Goal: Task Accomplishment & Management: Use online tool/utility

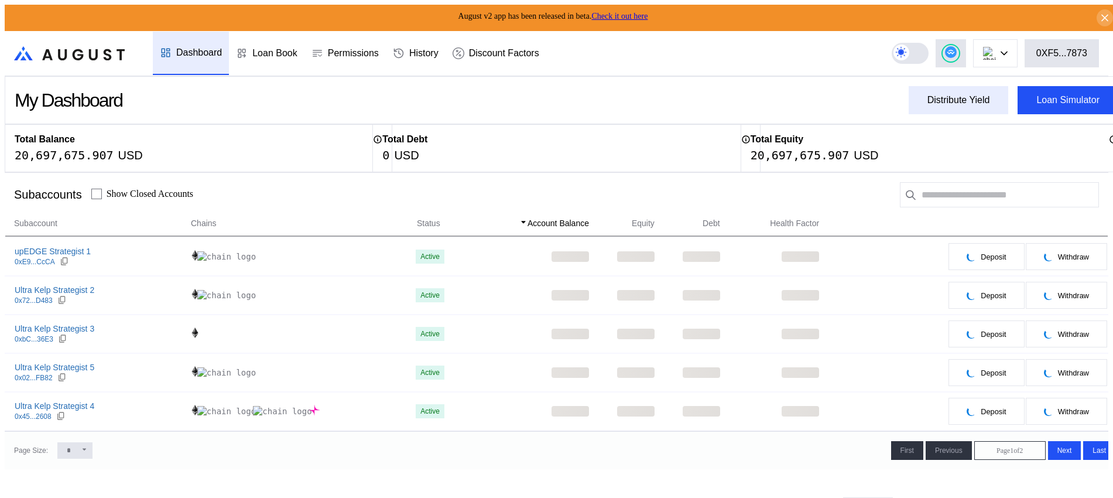
click at [953, 96] on div "Distribute Yield" at bounding box center [958, 100] width 63 height 11
type input "**********"
drag, startPoint x: 510, startPoint y: 90, endPoint x: 516, endPoint y: 90, distance: 5.9
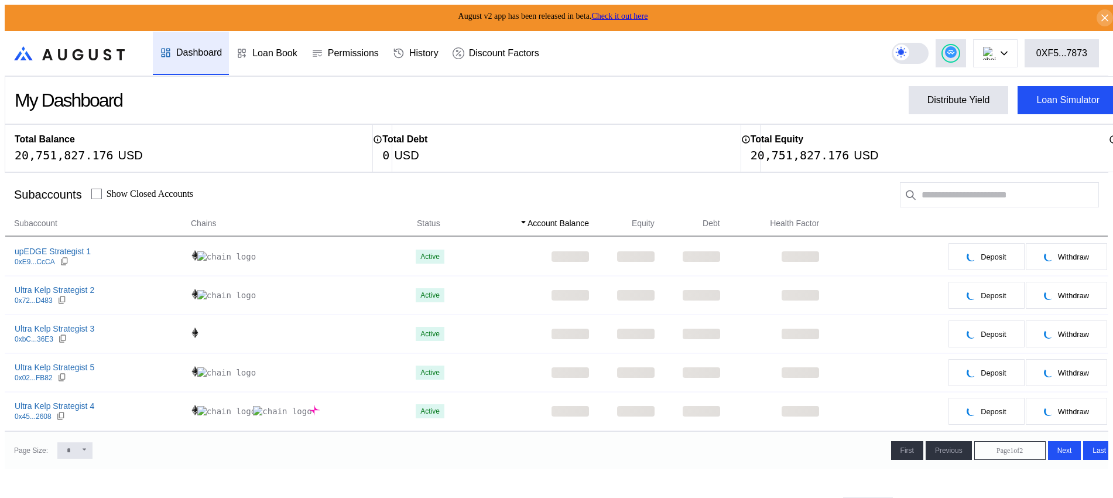
click at [944, 95] on div "Distribute Yield" at bounding box center [958, 100] width 63 height 11
type input "**********"
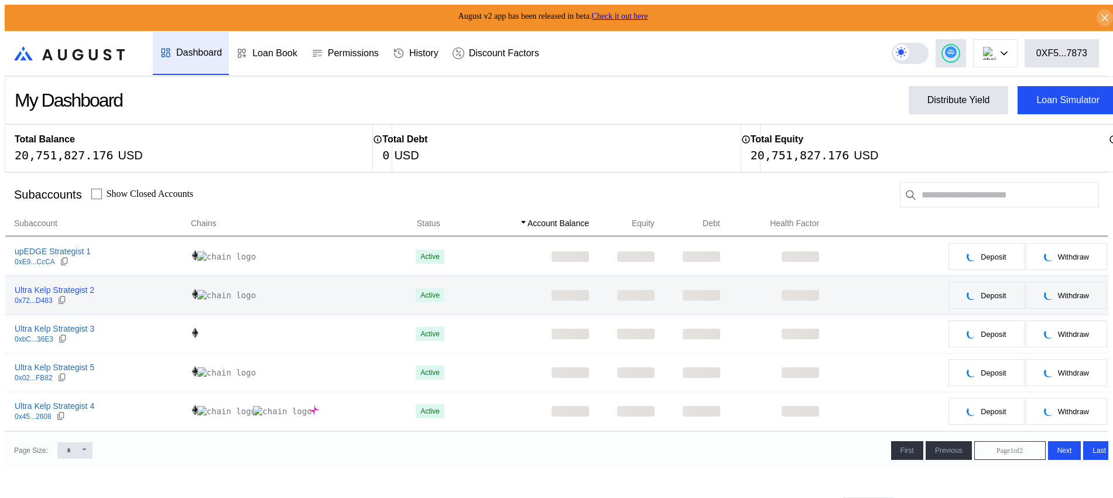
click at [44, 284] on div "Ultra Kelp Strategist 2" at bounding box center [55, 289] width 80 height 11
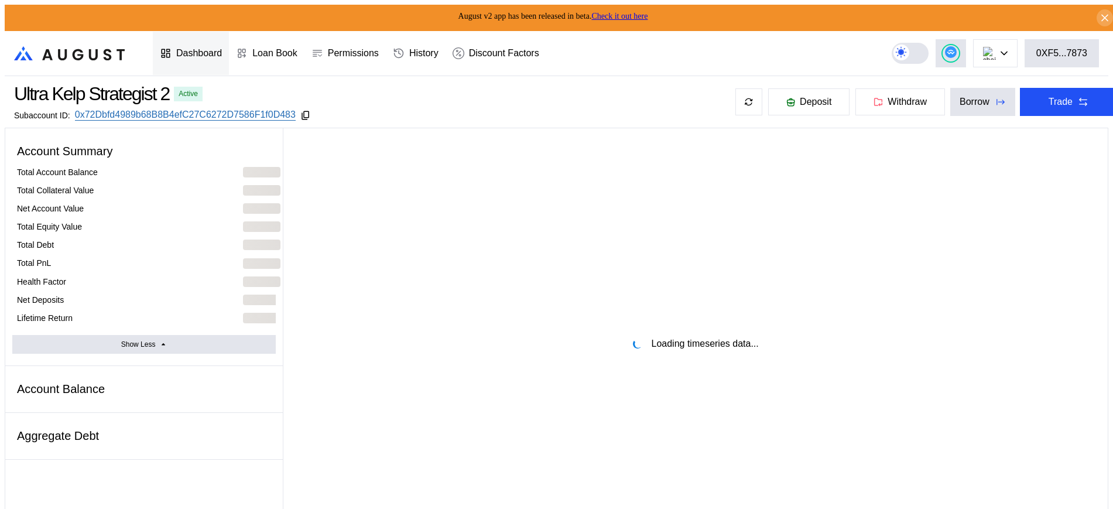
click at [221, 53] on div "Dashboard" at bounding box center [199, 53] width 46 height 11
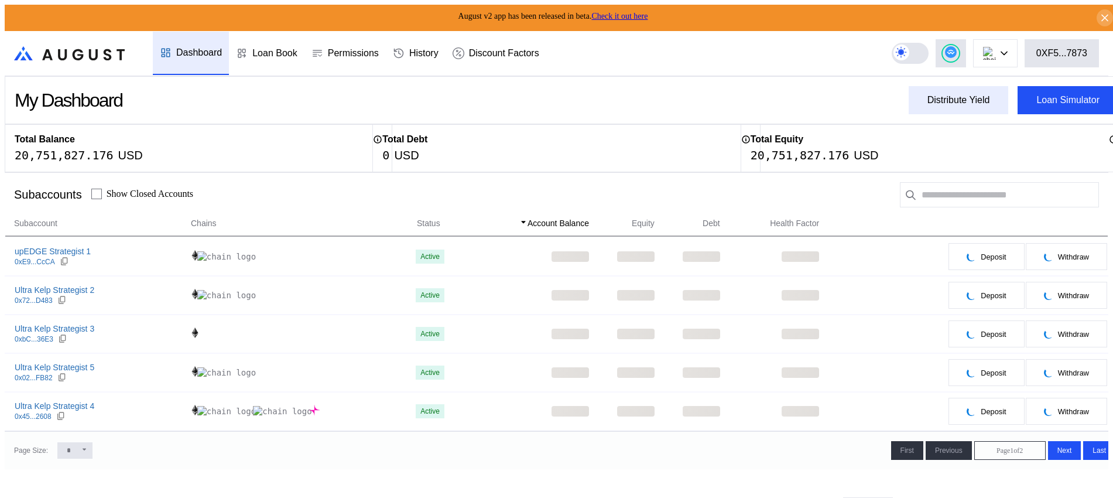
click at [935, 98] on div "Distribute Yield" at bounding box center [958, 100] width 63 height 11
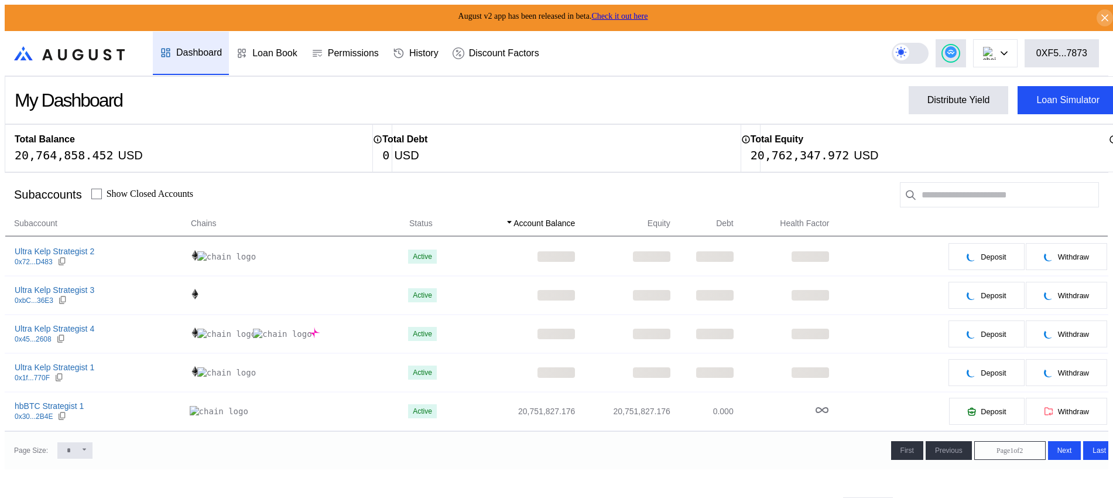
type input "**********"
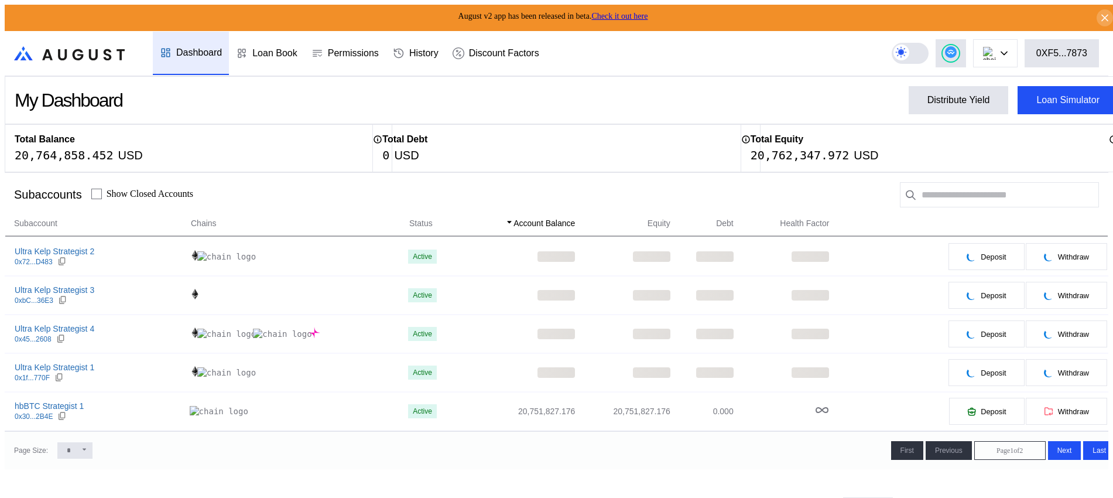
type input "**********"
type input "*"
type input "****"
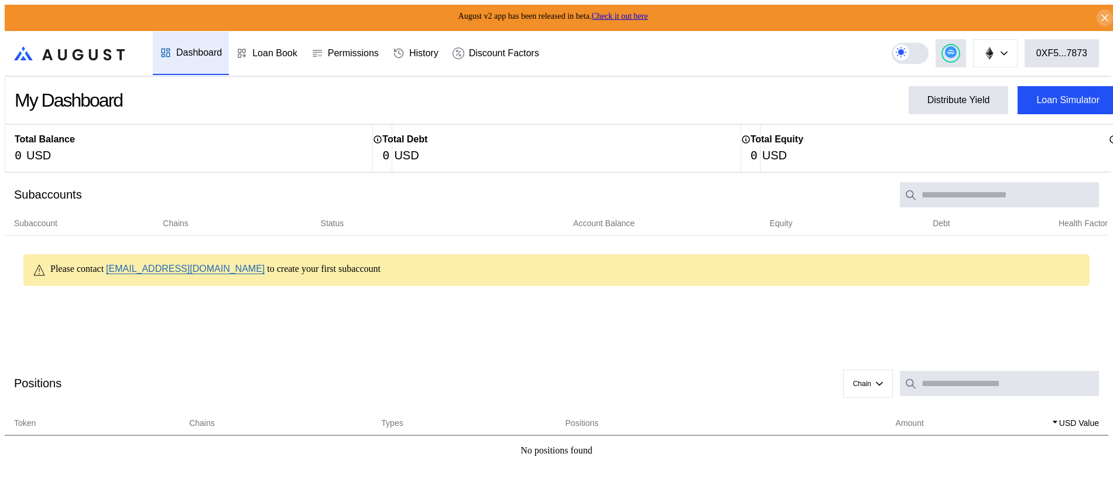
click at [956, 46] on circle at bounding box center [951, 52] width 12 height 12
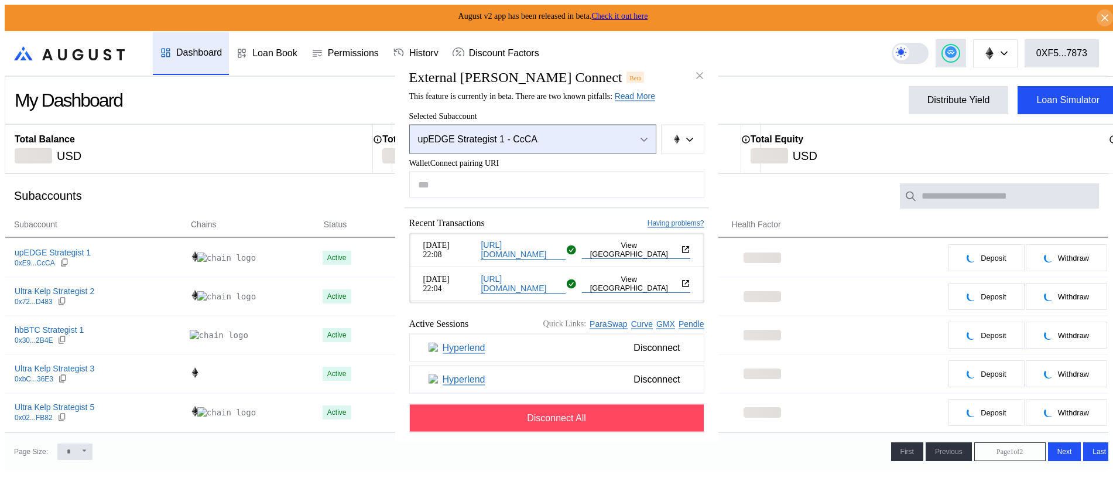
drag, startPoint x: 467, startPoint y: 176, endPoint x: 479, endPoint y: 147, distance: 31.2
click at [479, 149] on button "upEDGE Strategist 1 - CcCA" at bounding box center [532, 139] width 247 height 29
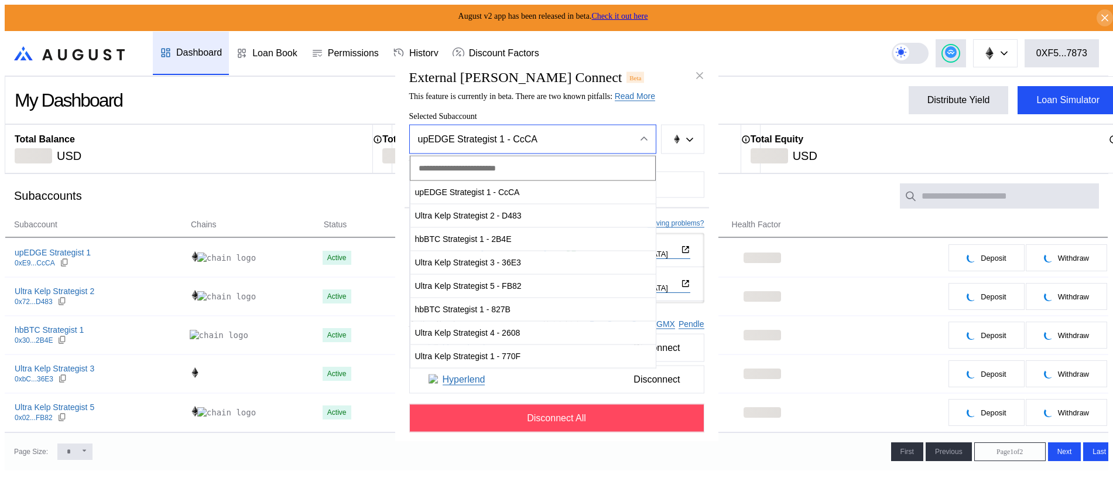
click at [481, 140] on div "upEDGE Strategist 1 - CcCA" at bounding box center [520, 139] width 204 height 11
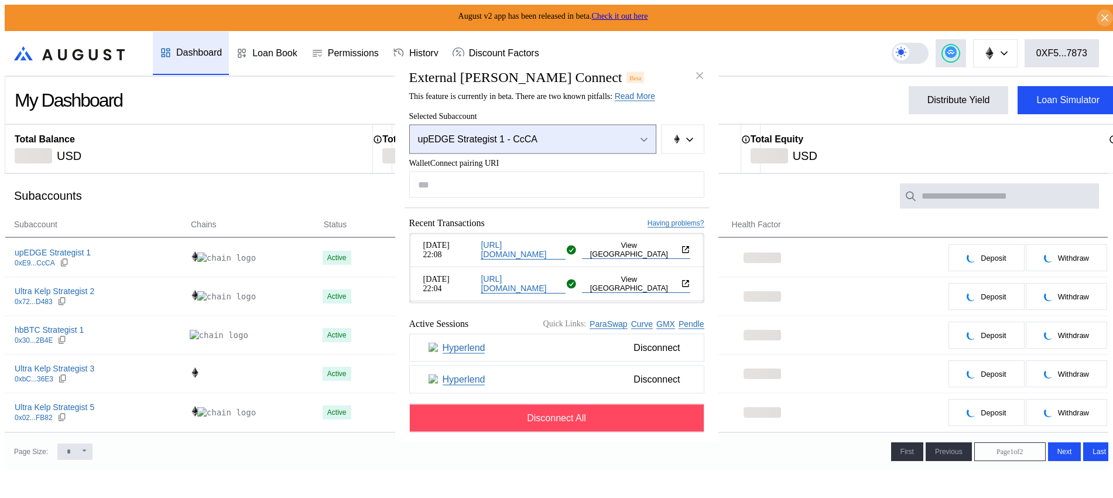
click at [481, 140] on div "upEDGE Strategist 1 - CcCA" at bounding box center [520, 139] width 204 height 11
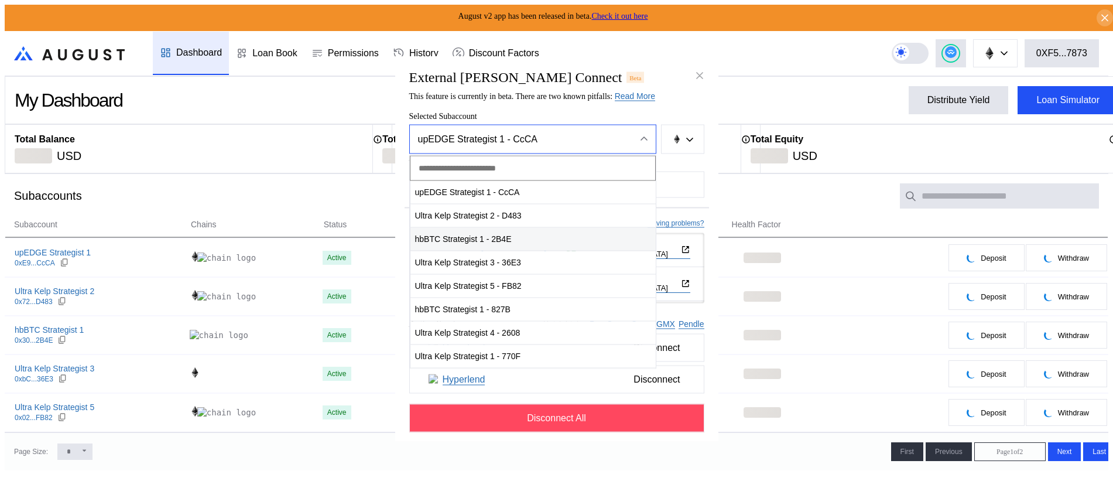
click at [462, 243] on span "hbBTC Strategist 1 - 2B4E" at bounding box center [532, 239] width 245 height 24
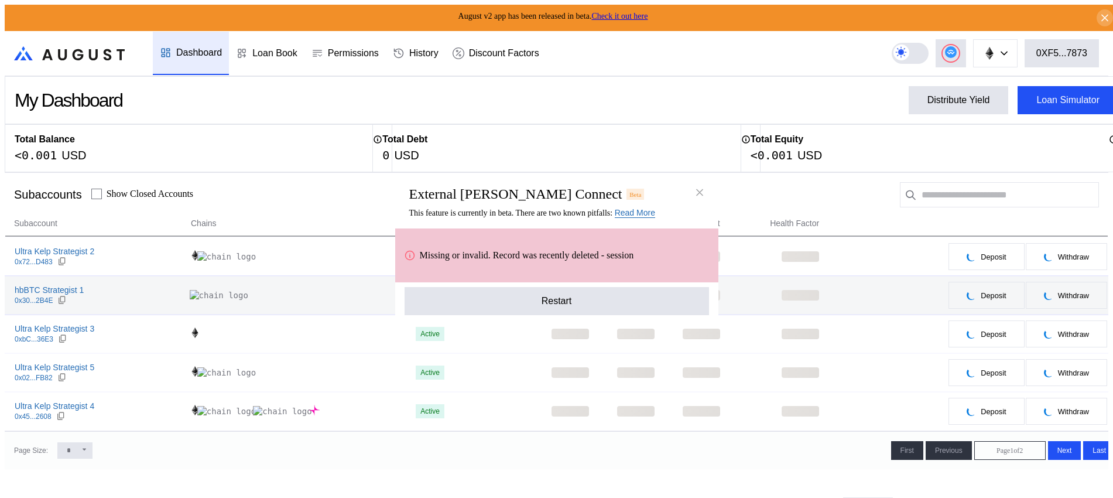
click at [553, 297] on button "Restart" at bounding box center [556, 301] width 304 height 28
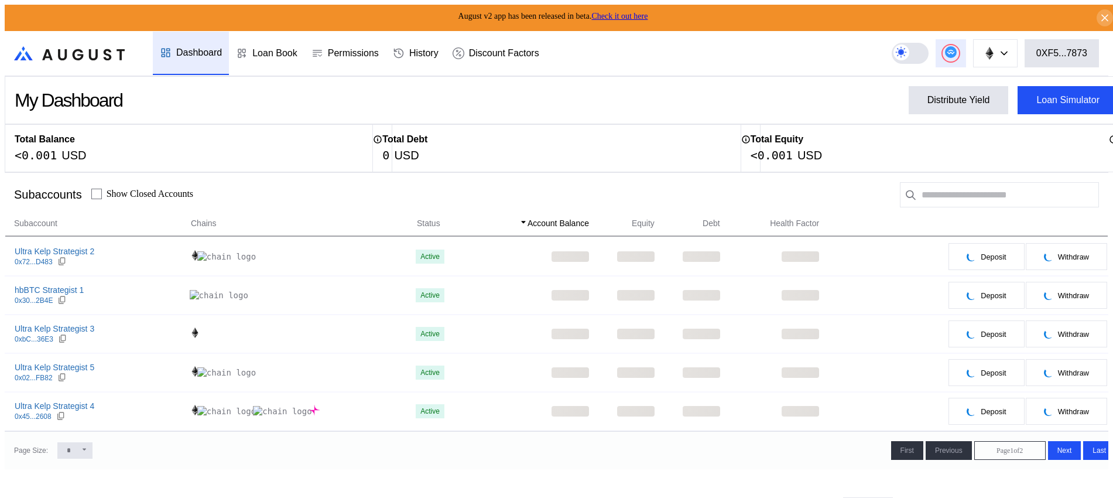
click at [966, 52] on button at bounding box center [950, 53] width 30 height 28
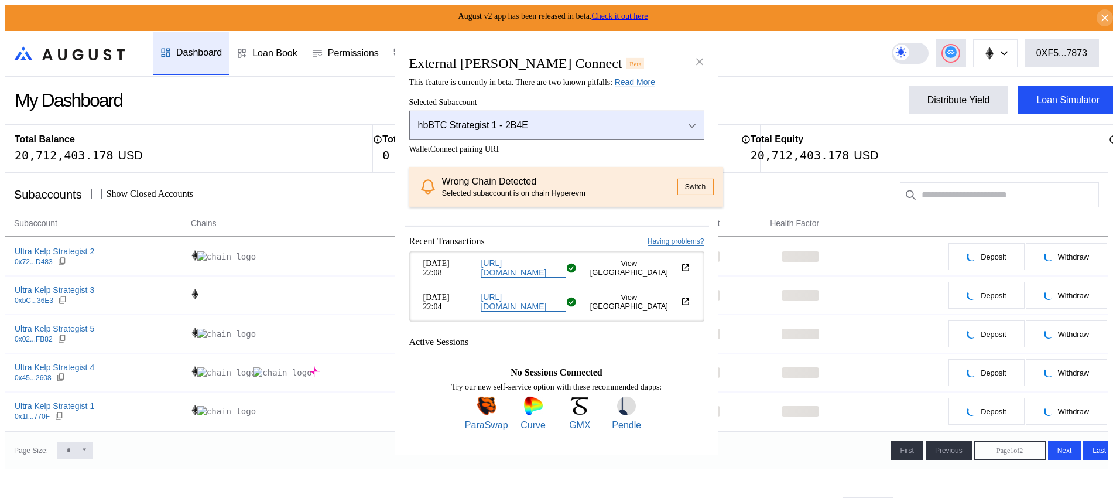
click at [567, 129] on div "hbBTC Strategist 1 - 2B4E" at bounding box center [541, 125] width 247 height 11
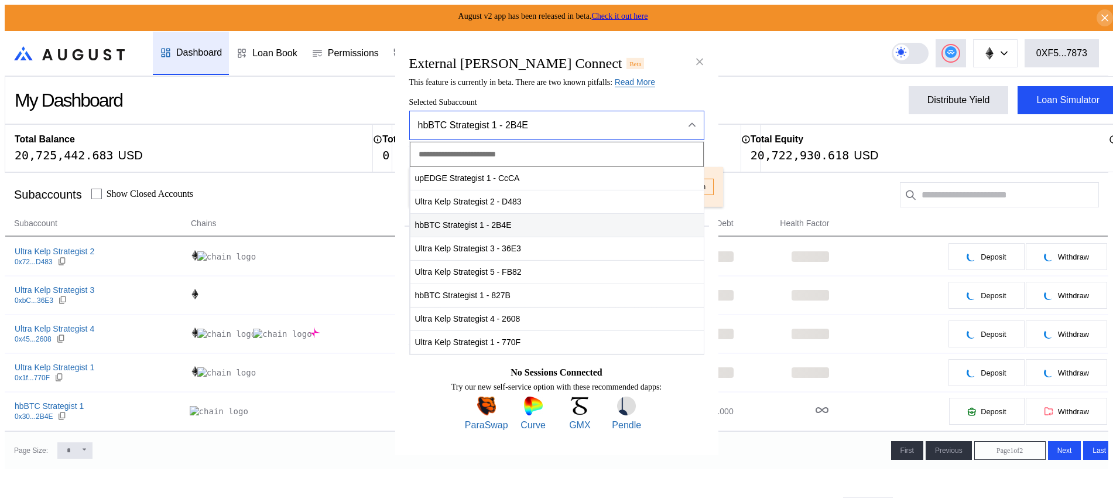
click at [533, 223] on span "hbBTC Strategist 1 - 2B4E" at bounding box center [556, 225] width 293 height 24
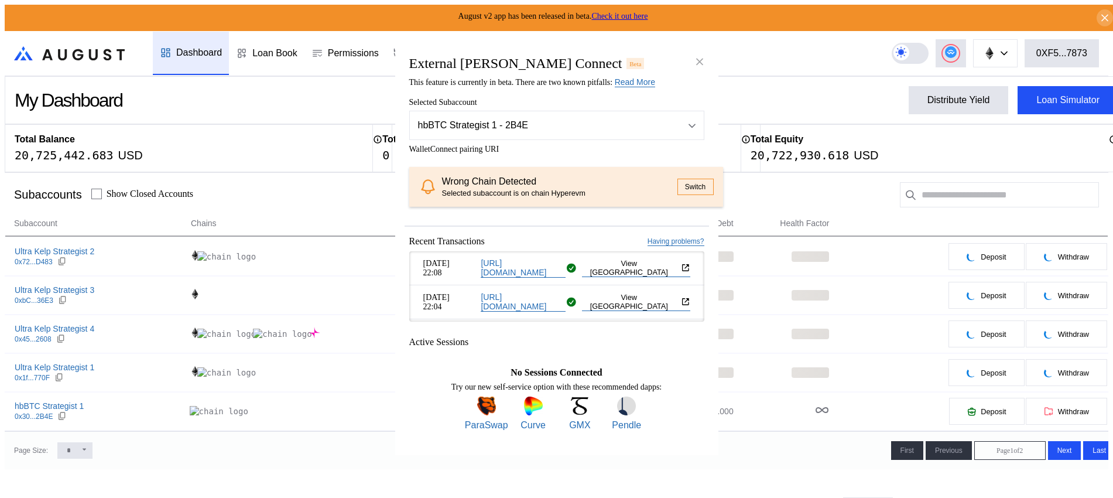
click at [678, 181] on button "Switch" at bounding box center [695, 187] width 36 height 16
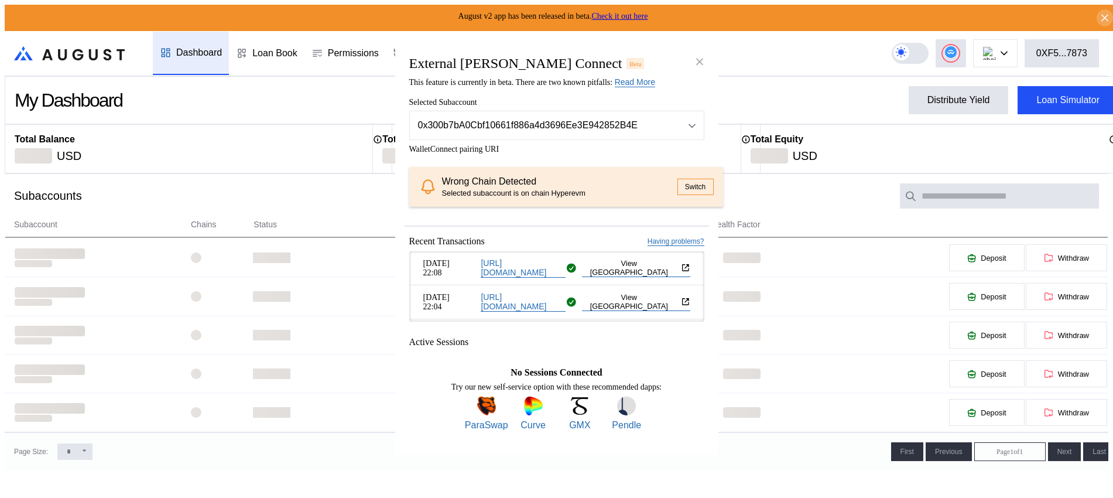
drag, startPoint x: 702, startPoint y: 54, endPoint x: 747, endPoint y: 62, distance: 46.4
click at [702, 55] on icon "close modal" at bounding box center [700, 61] width 12 height 12
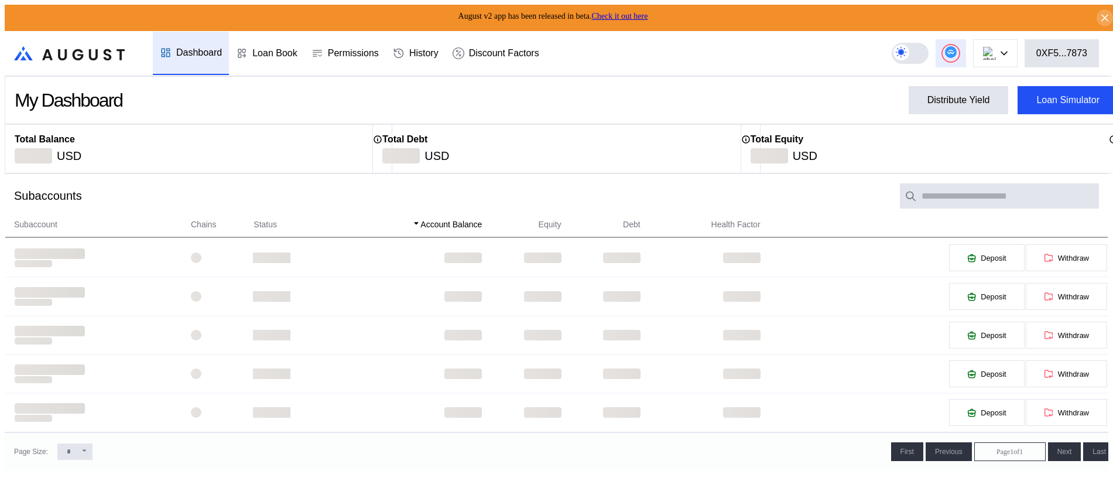
click at [945, 52] on button at bounding box center [950, 53] width 30 height 28
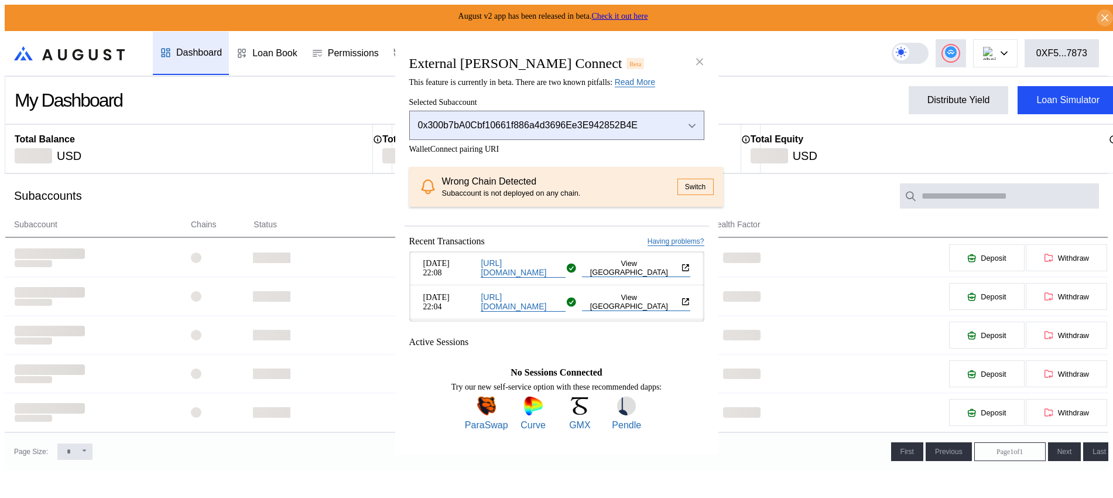
click at [694, 120] on div "Open menu" at bounding box center [688, 125] width 13 height 11
click at [685, 122] on div "Close menu" at bounding box center [688, 125] width 13 height 11
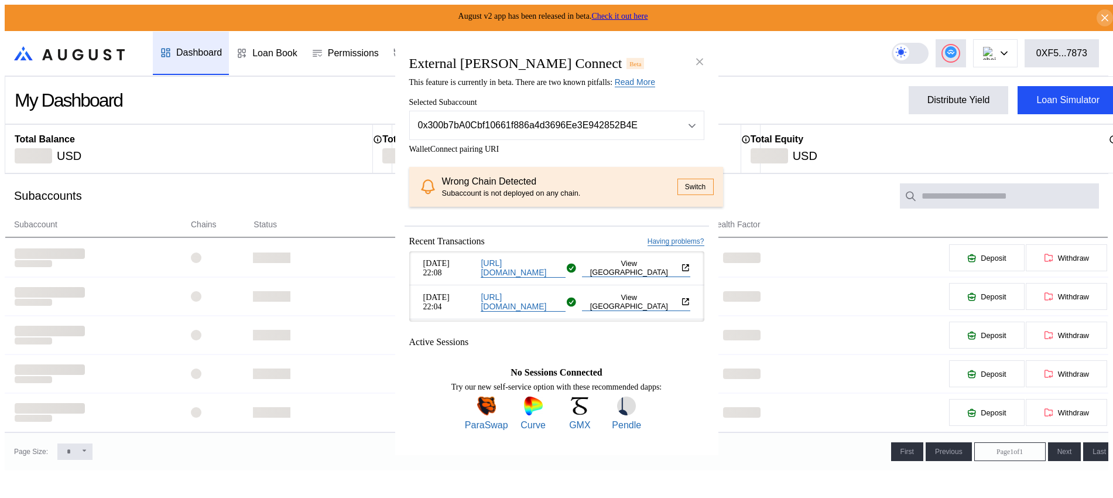
click at [702, 57] on icon "close modal" at bounding box center [700, 61] width 12 height 12
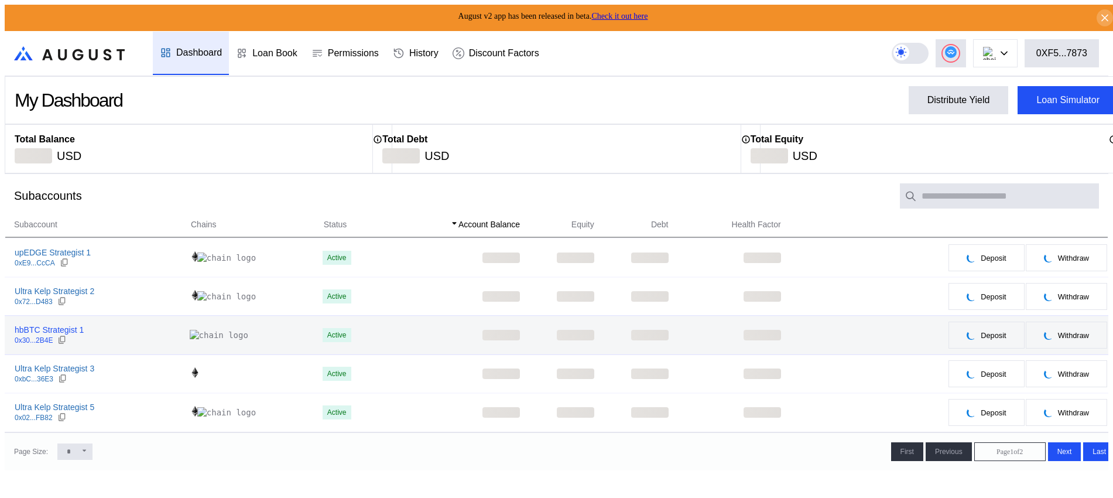
click at [63, 330] on div "hbBTC Strategist 1" at bounding box center [49, 329] width 69 height 11
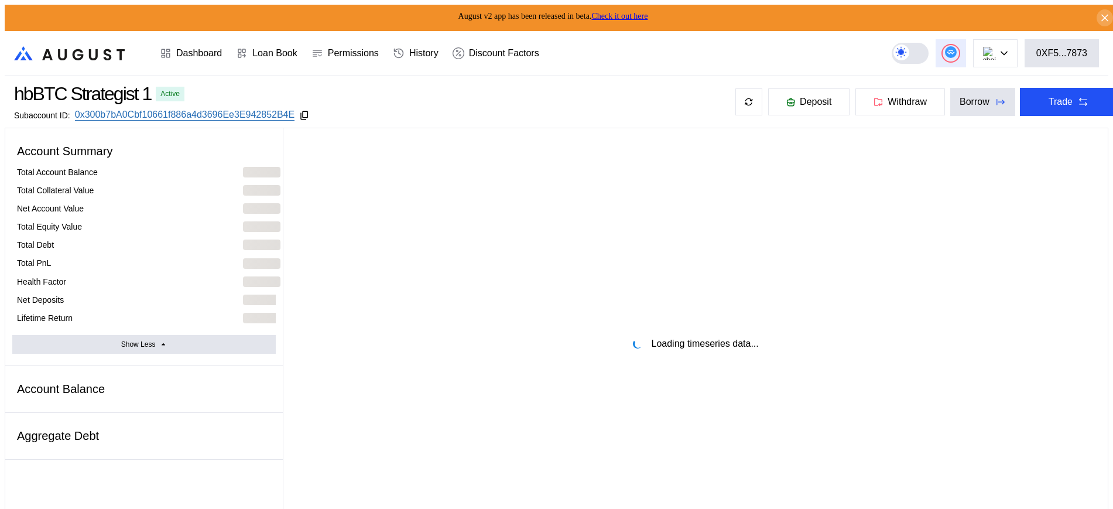
click at [953, 54] on button at bounding box center [950, 53] width 30 height 28
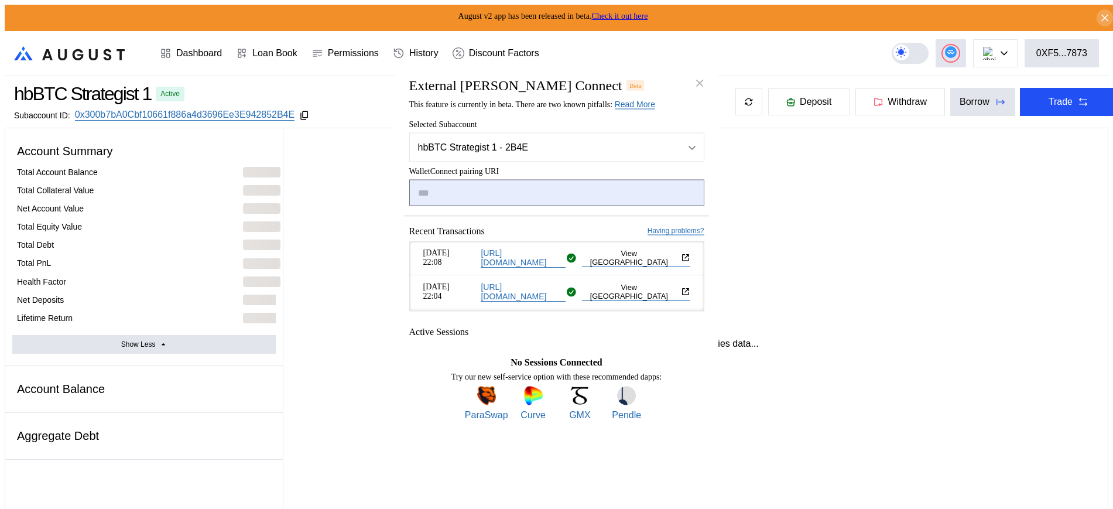
type input "**********"
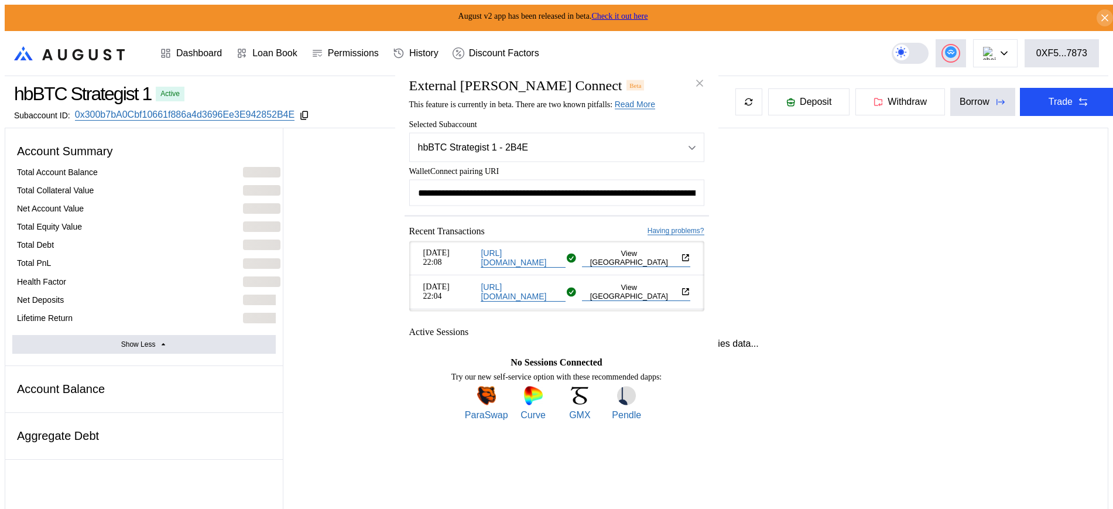
select select "*"
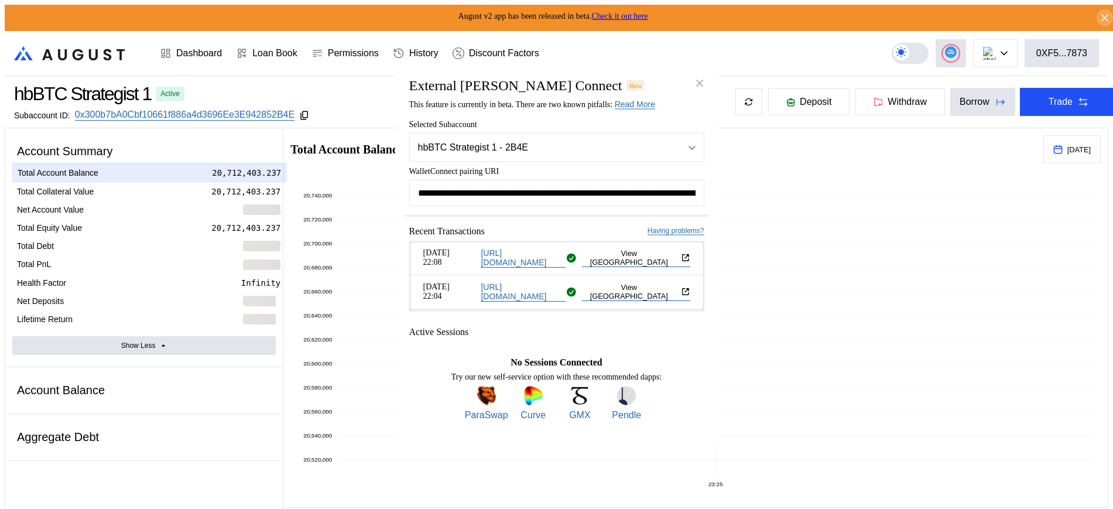
scroll to position [0, 710]
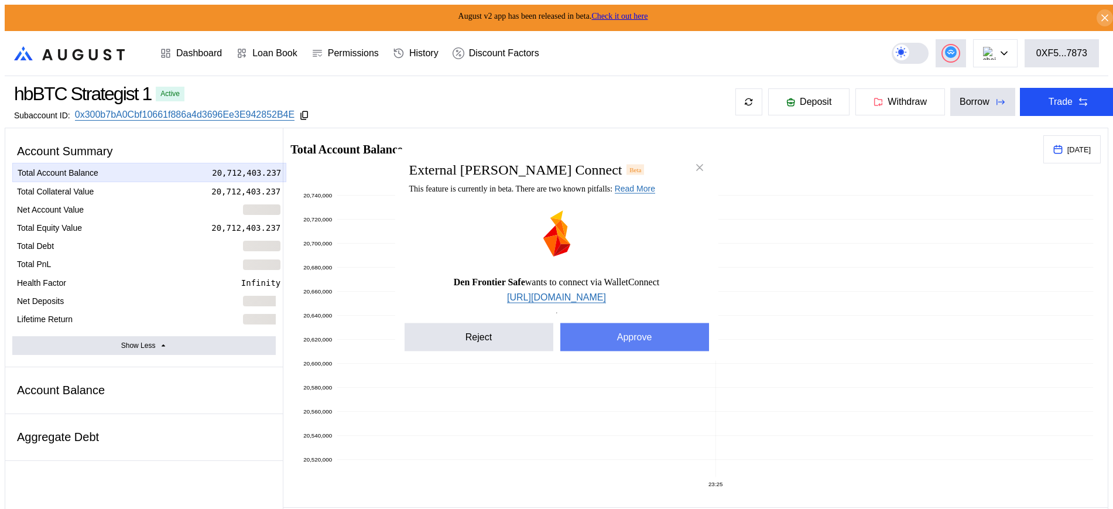
click at [589, 337] on button "Approve" at bounding box center [634, 337] width 149 height 28
